Goal: Check status

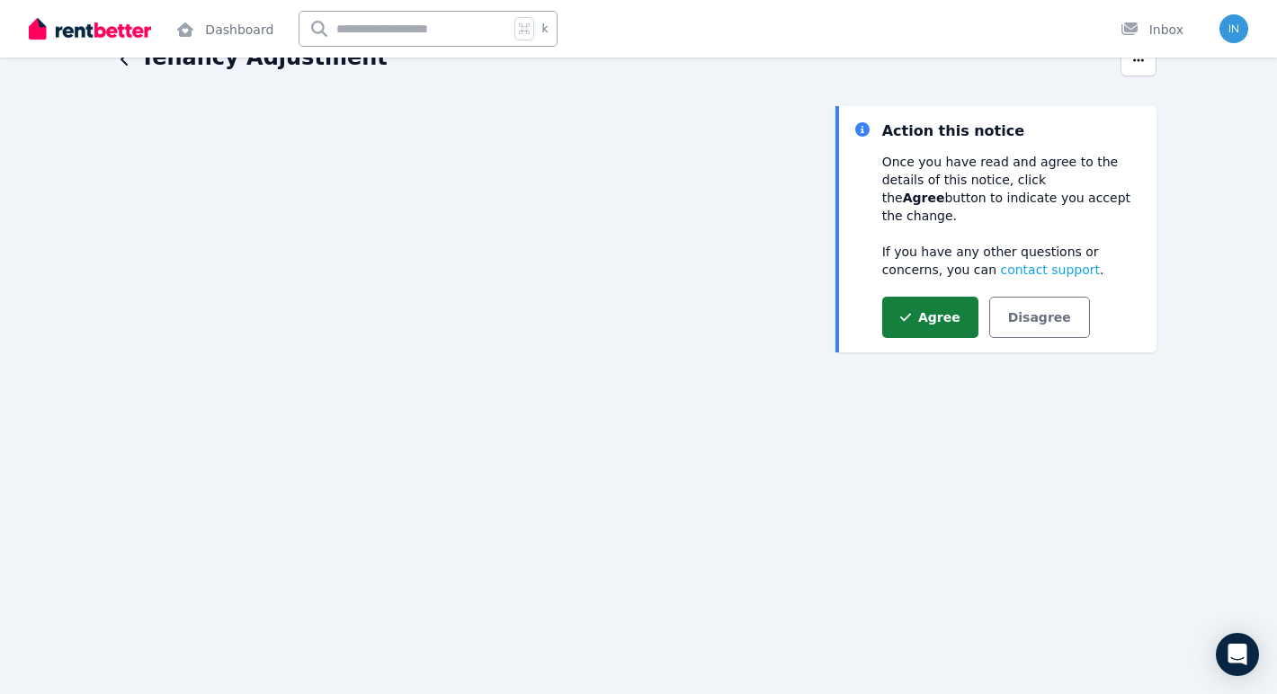
scroll to position [91, 0]
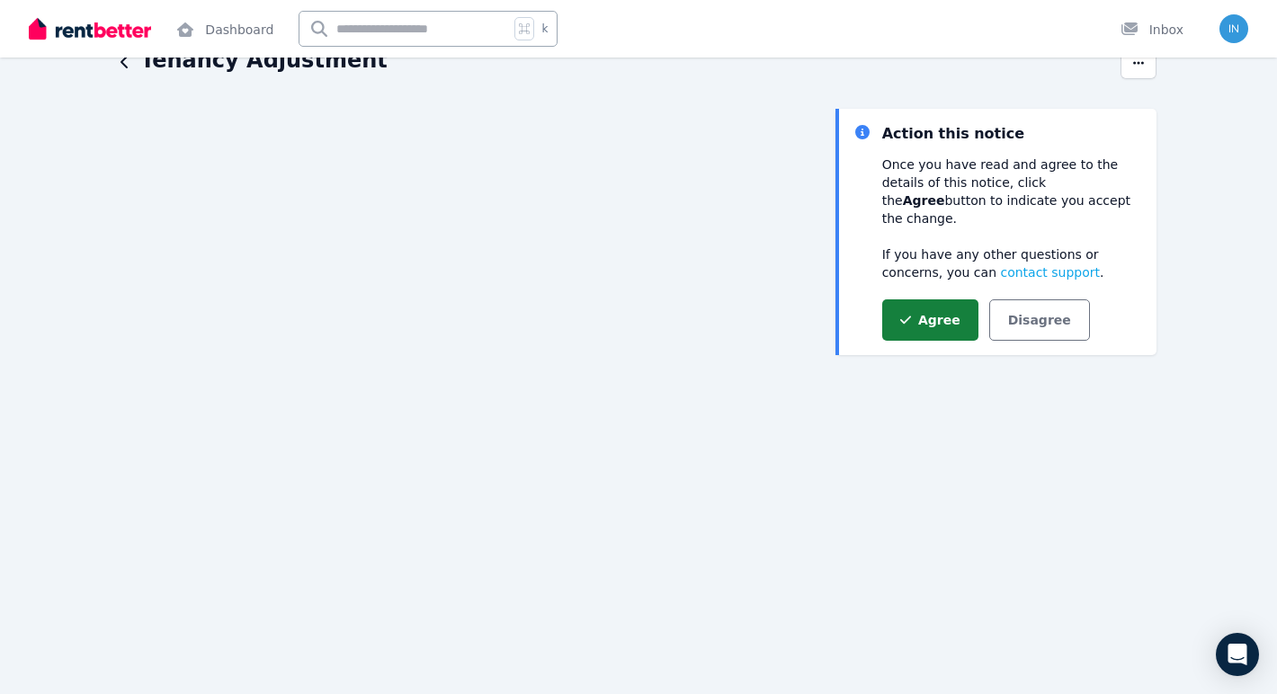
click at [925, 299] on button "Agree" at bounding box center [930, 319] width 96 height 41
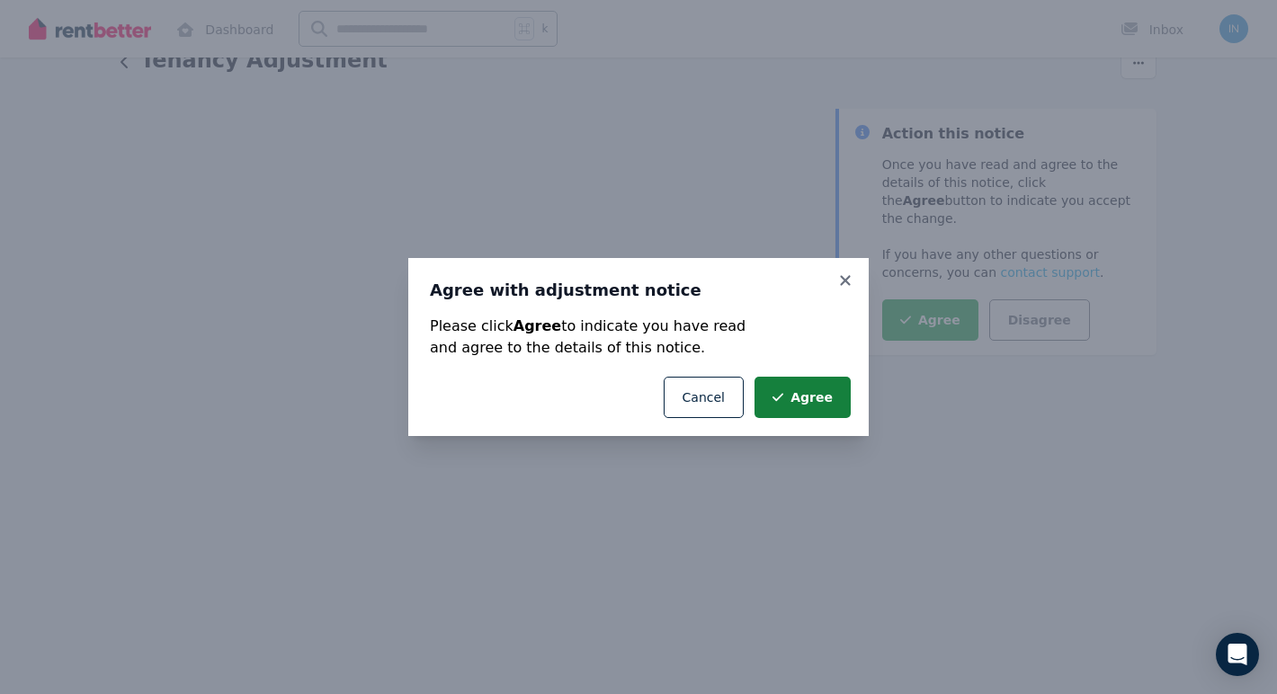
click at [805, 398] on button "Agree" at bounding box center [802, 397] width 96 height 41
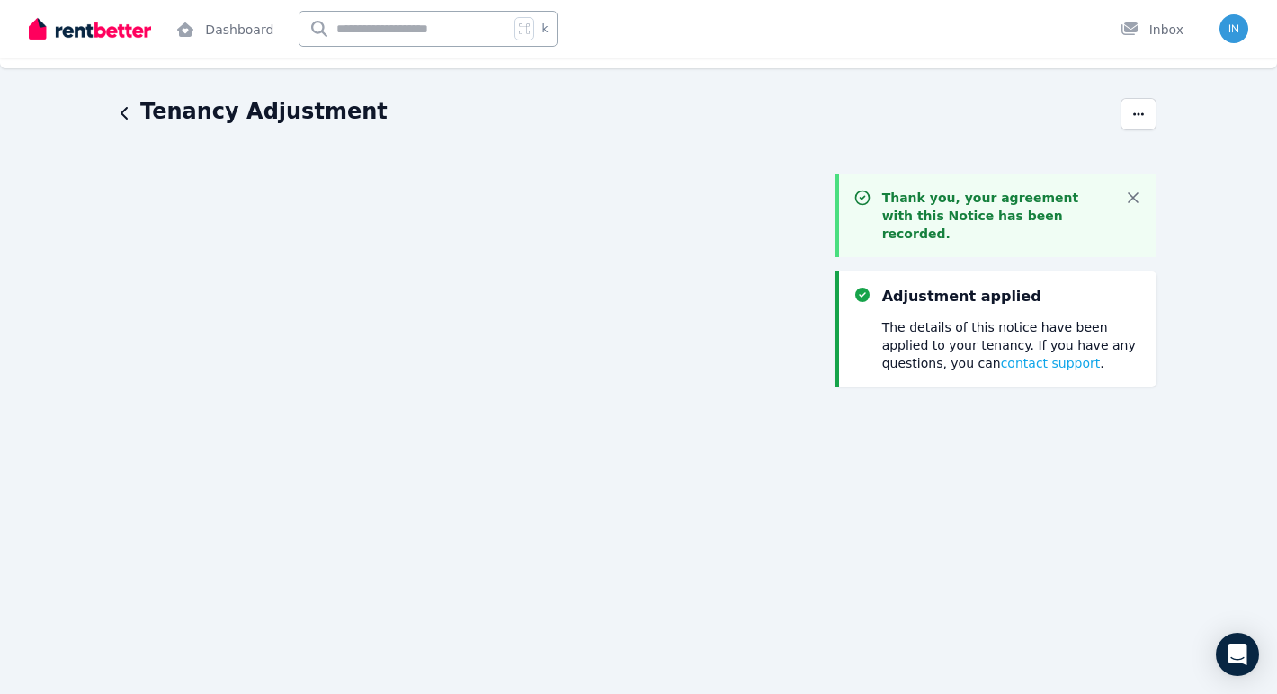
scroll to position [0, 0]
